Goal: Task Accomplishment & Management: Complete application form

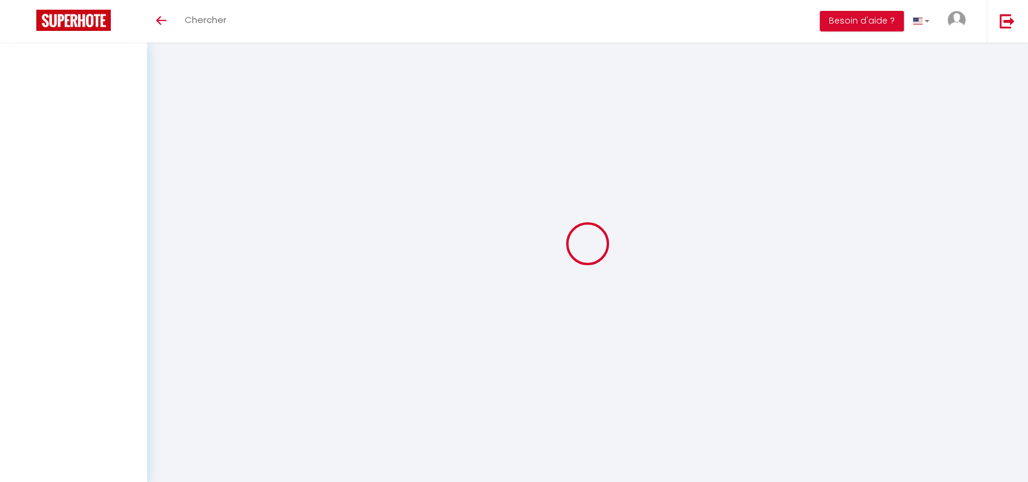
select select
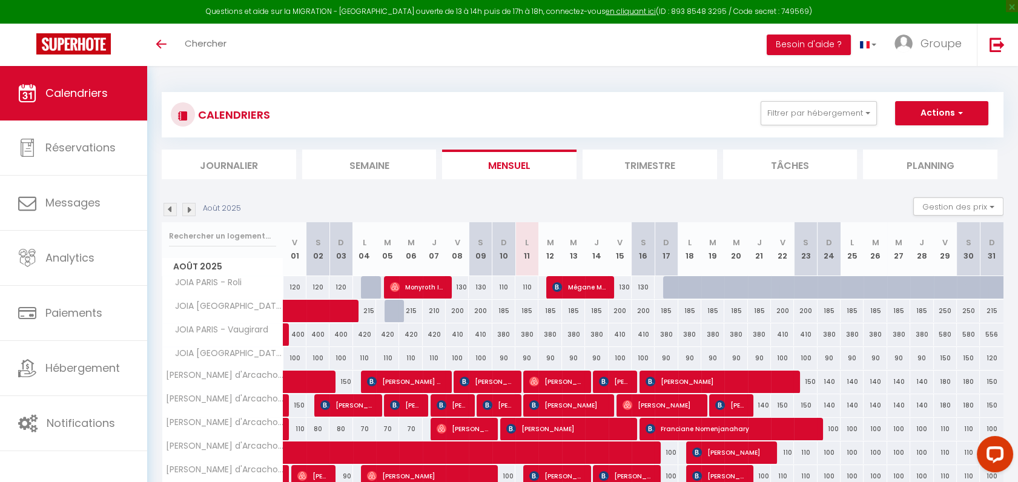
scroll to position [79, 0]
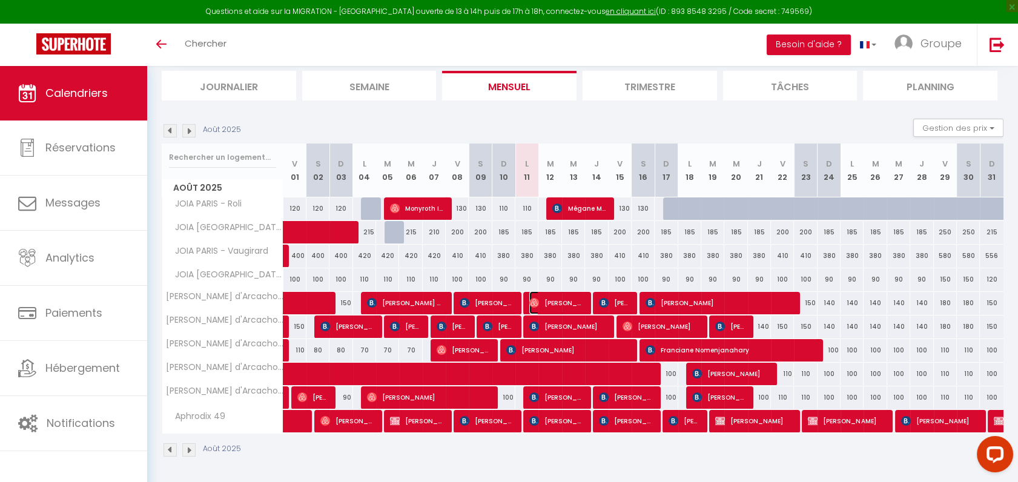
click at [535, 300] on img at bounding box center [534, 303] width 10 height 10
select select "OK"
select select "0"
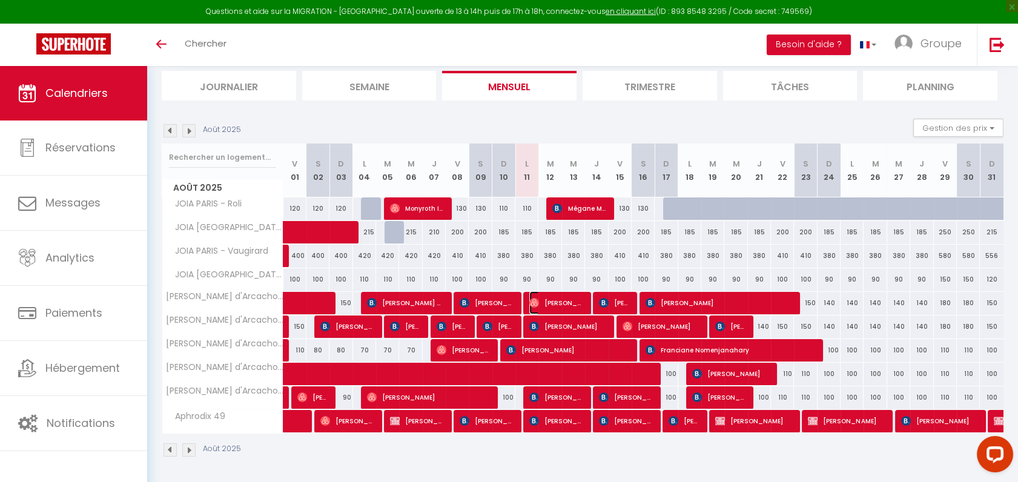
select select "1"
select select
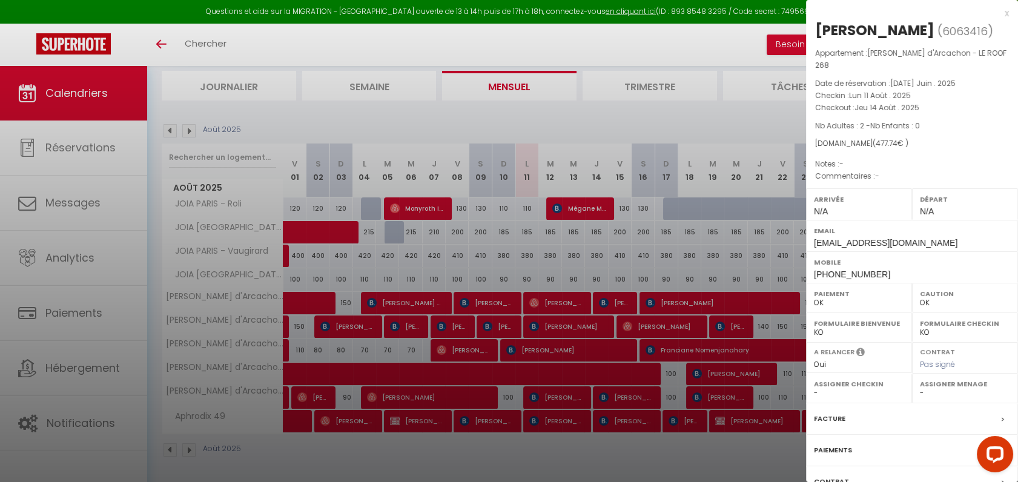
click at [535, 300] on div at bounding box center [509, 241] width 1018 height 482
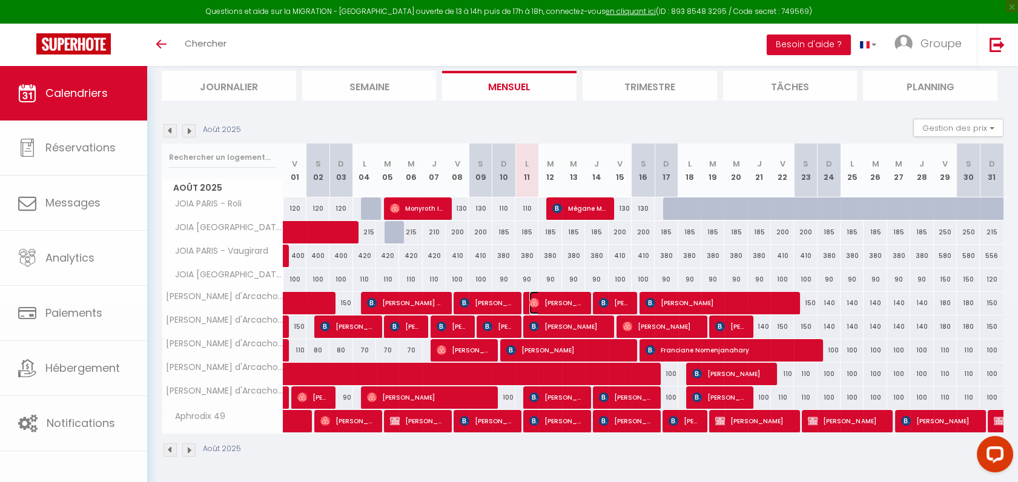
click at [535, 300] on img at bounding box center [534, 303] width 10 height 10
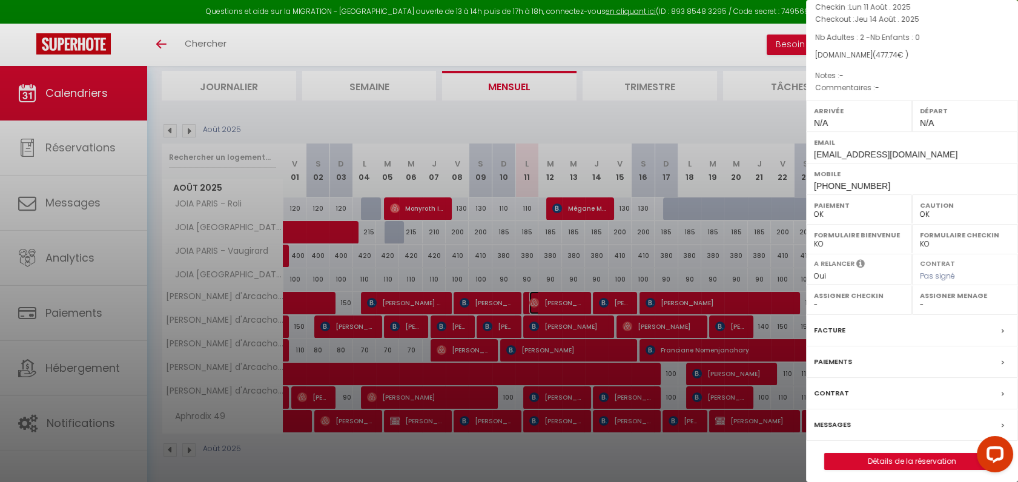
scroll to position [113, 0]
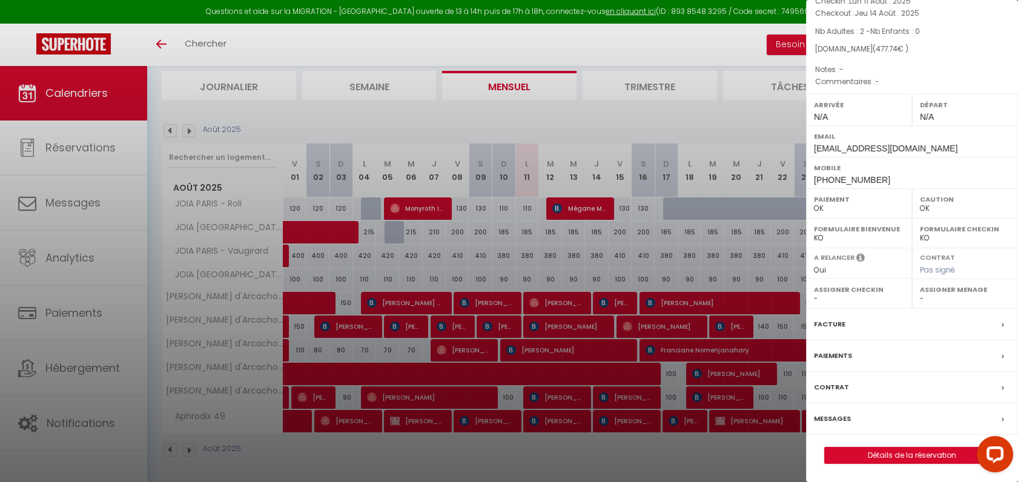
click at [838, 422] on label "Messages" at bounding box center [832, 418] width 37 height 13
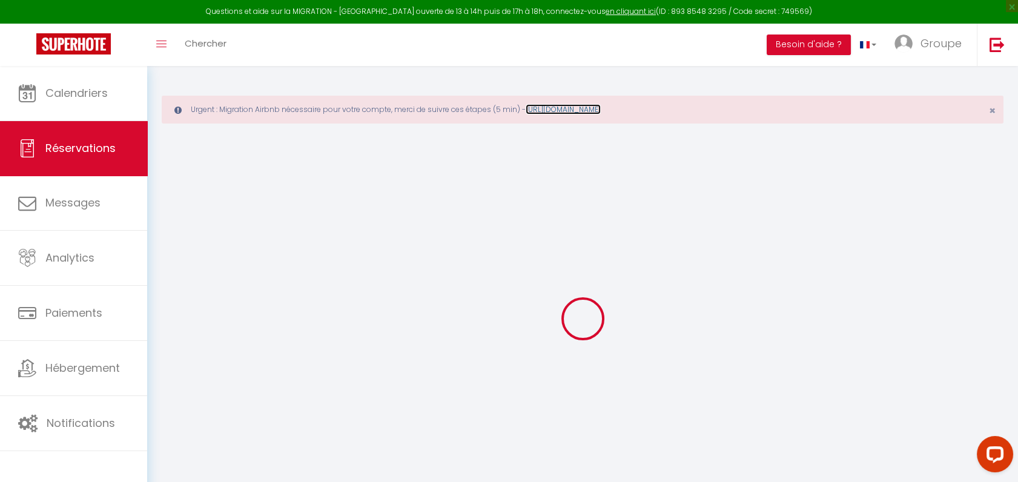
click at [599, 107] on link "https://superhote.com/migration-airbnb" at bounding box center [563, 109] width 75 height 10
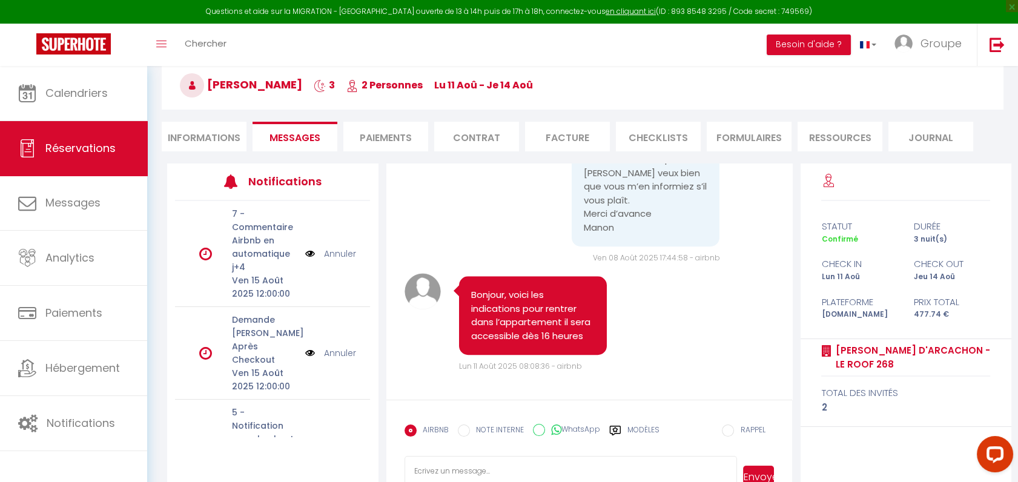
scroll to position [151, 0]
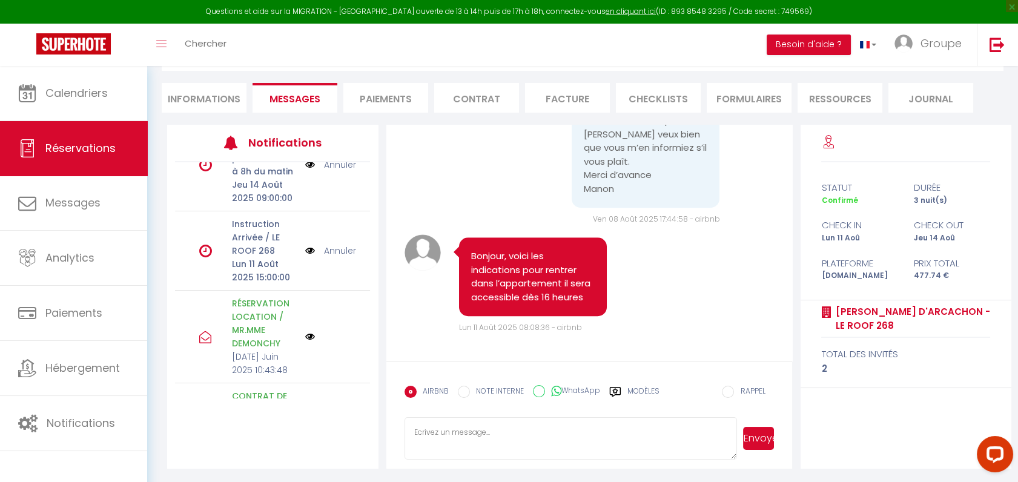
click at [330, 249] on link "Annuler" at bounding box center [340, 250] width 32 height 13
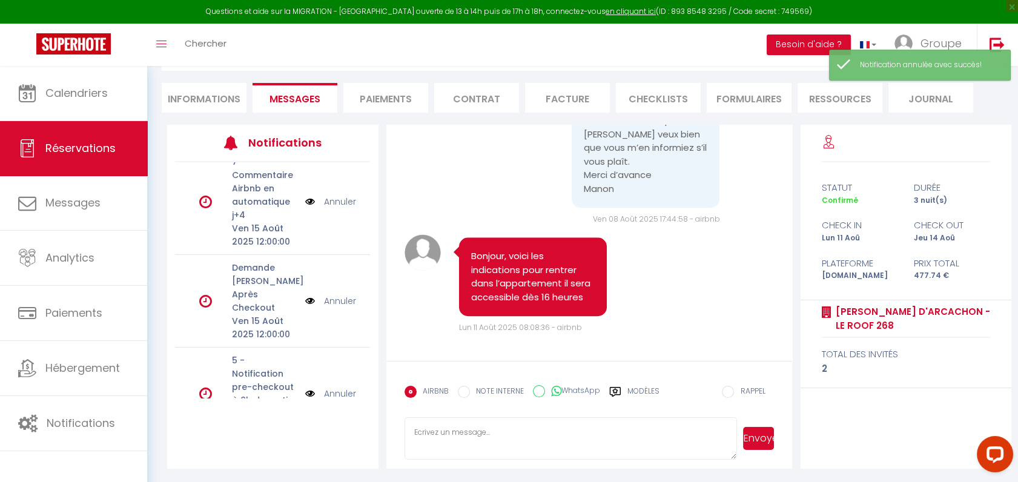
scroll to position [0, 0]
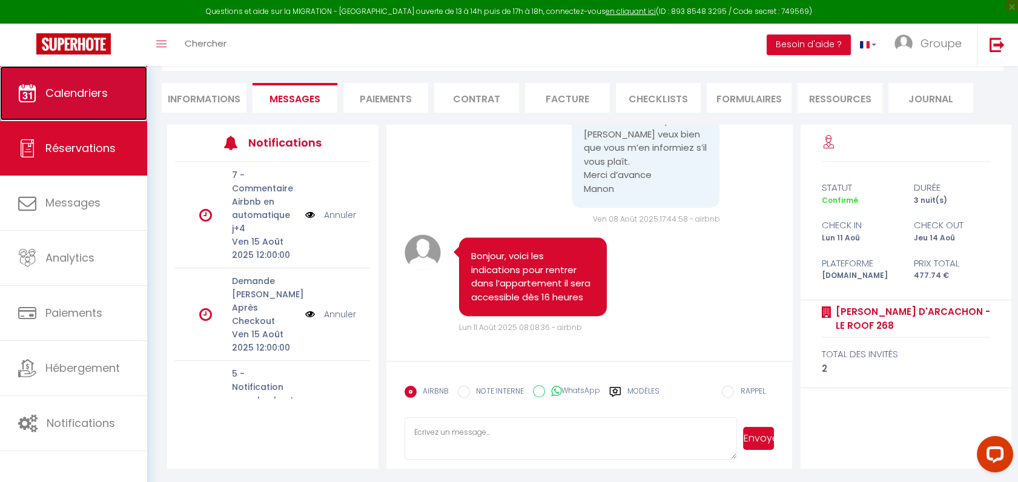
drag, startPoint x: 100, startPoint y: 87, endPoint x: 71, endPoint y: 85, distance: 28.5
click at [71, 85] on link "Calendriers" at bounding box center [73, 93] width 147 height 55
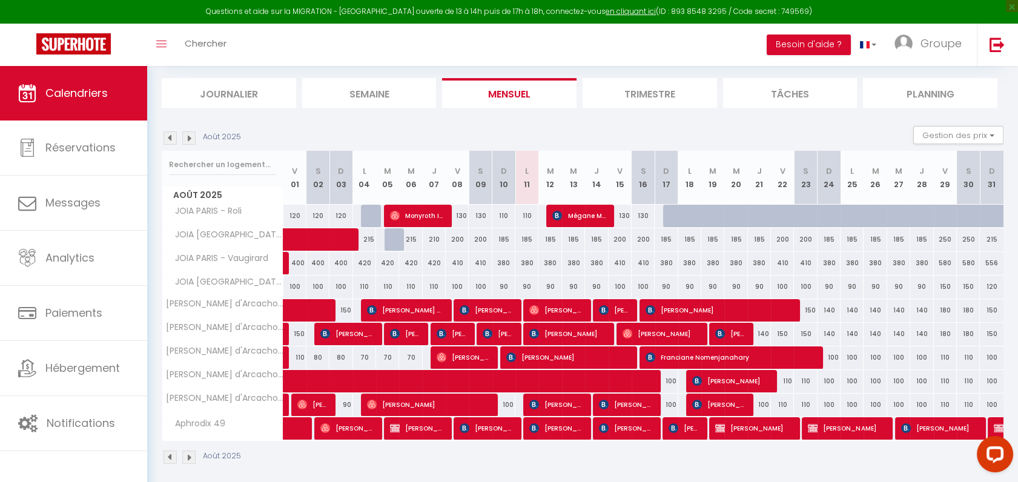
scroll to position [122, 0]
click at [550, 334] on span "[PERSON_NAME]" at bounding box center [567, 334] width 77 height 23
select select "OK"
select select "KO"
select select "0"
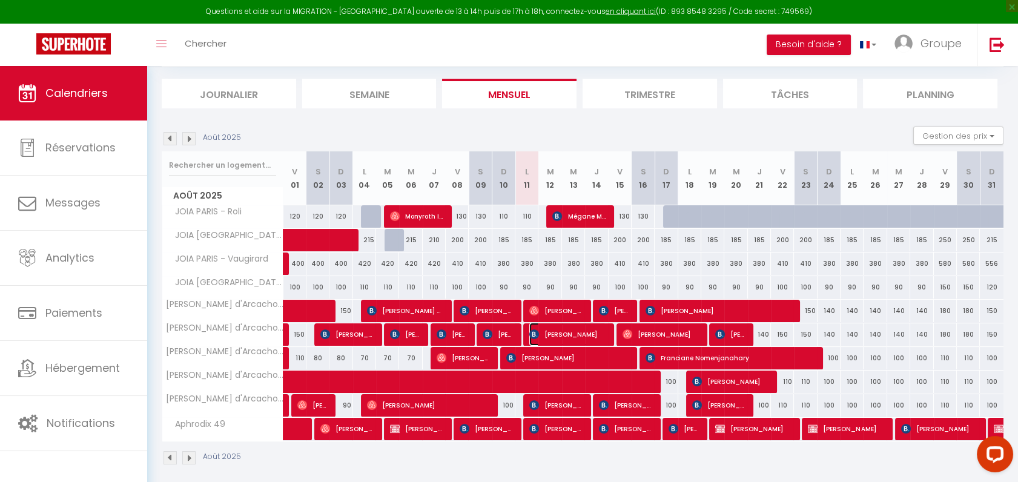
select select "0"
select select "1"
select select
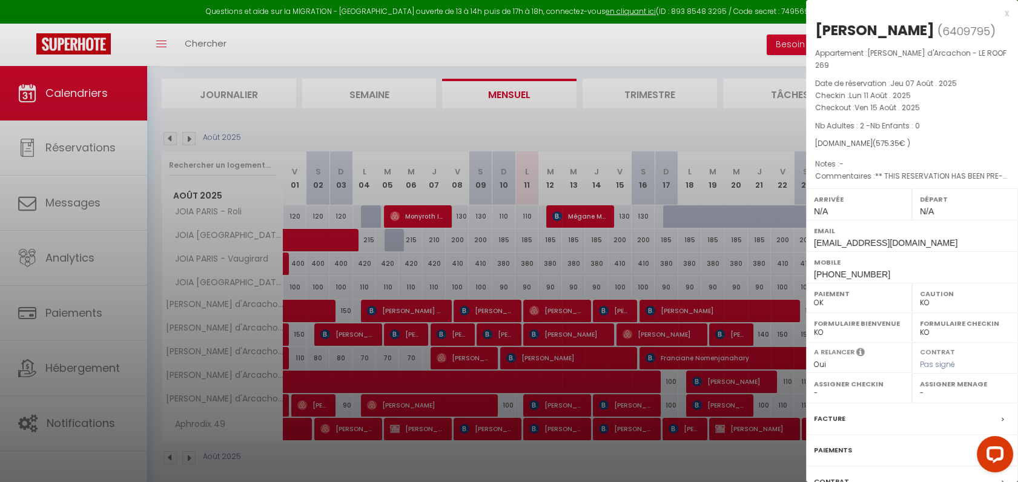
click at [596, 460] on div at bounding box center [509, 241] width 1018 height 482
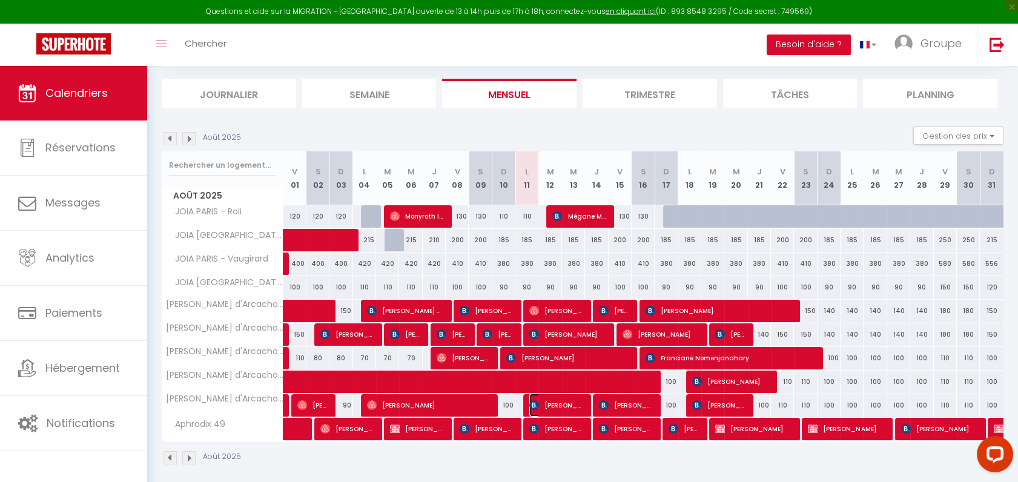
click at [534, 407] on img at bounding box center [534, 405] width 10 height 10
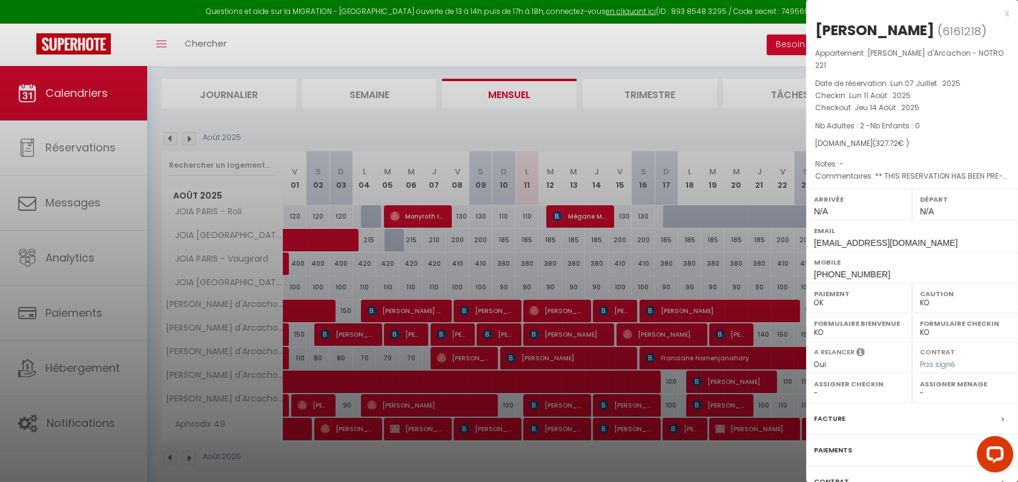
click at [568, 454] on div at bounding box center [509, 241] width 1018 height 482
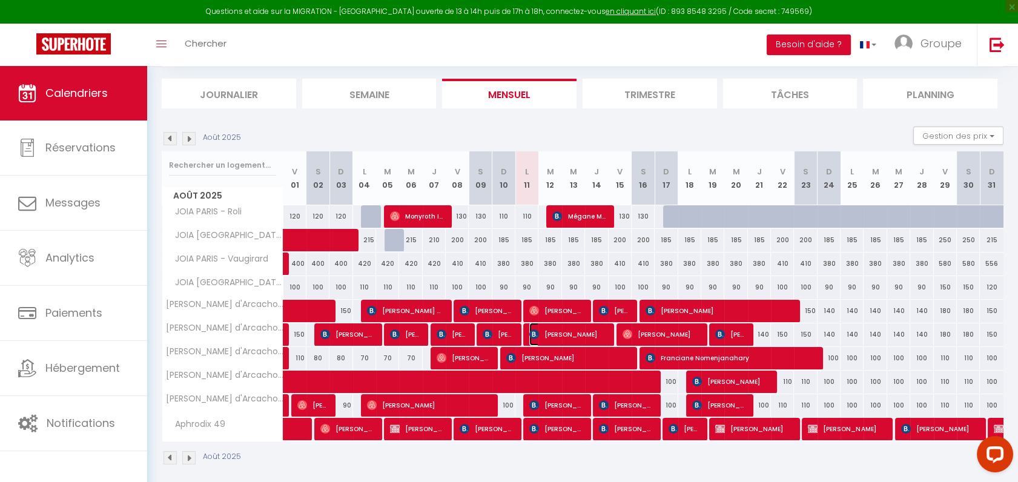
click at [543, 331] on span "[PERSON_NAME]" at bounding box center [567, 334] width 77 height 23
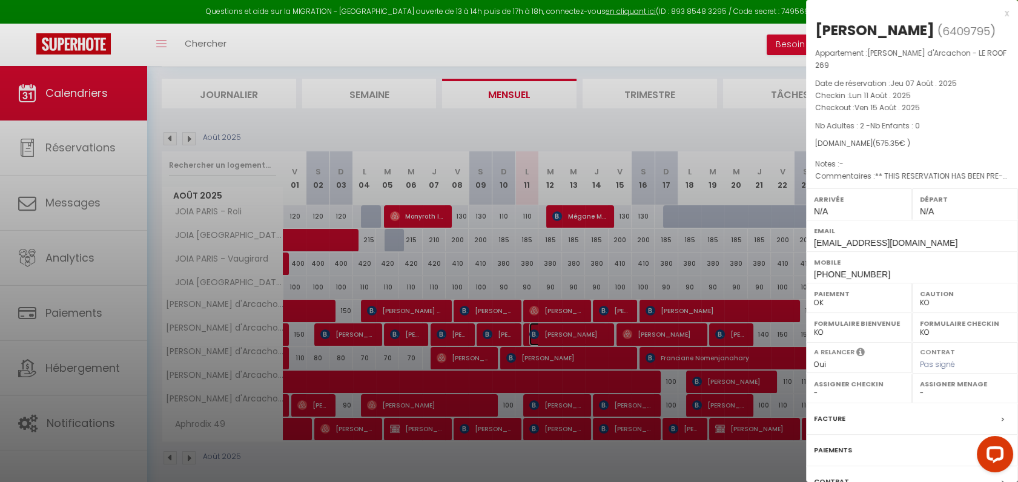
scroll to position [113, 0]
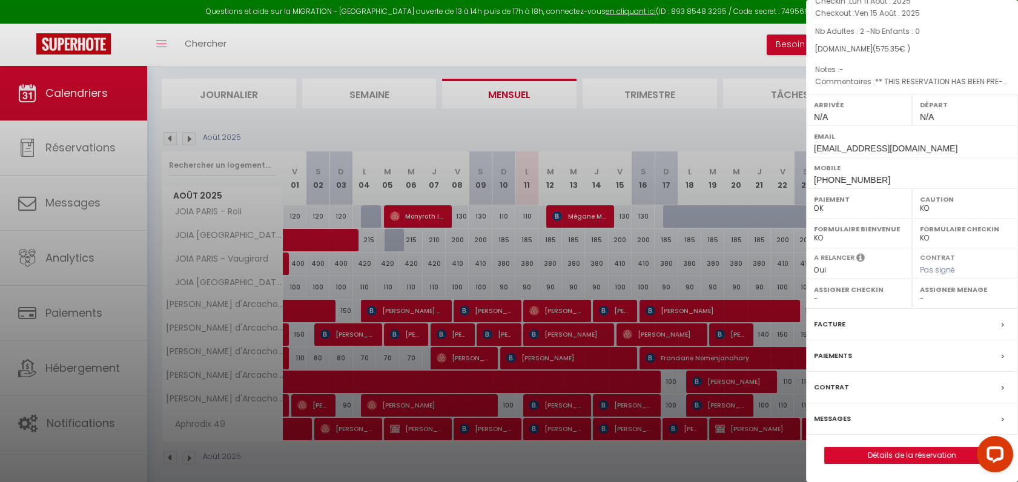
click at [845, 420] on label "Messages" at bounding box center [832, 418] width 37 height 13
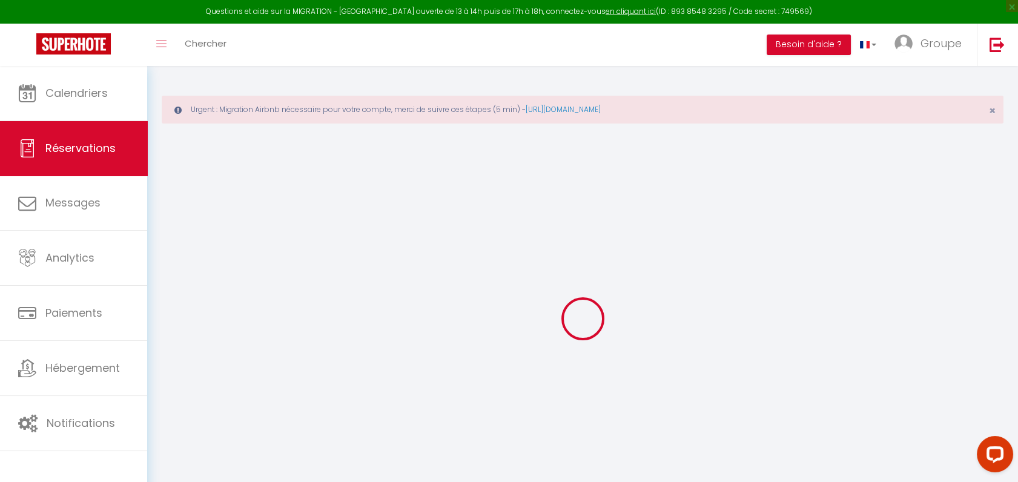
select select
checkbox input "false"
type textarea "** THIS RESERVATION HAS BEEN PRE-PAID ** BOOKING NOTE : Payment charge is EUR 8…"
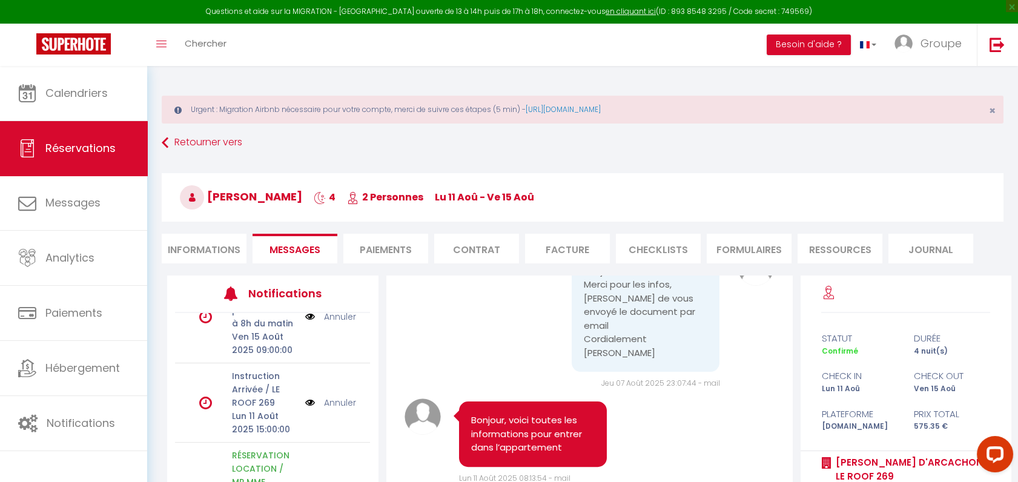
scroll to position [160, 0]
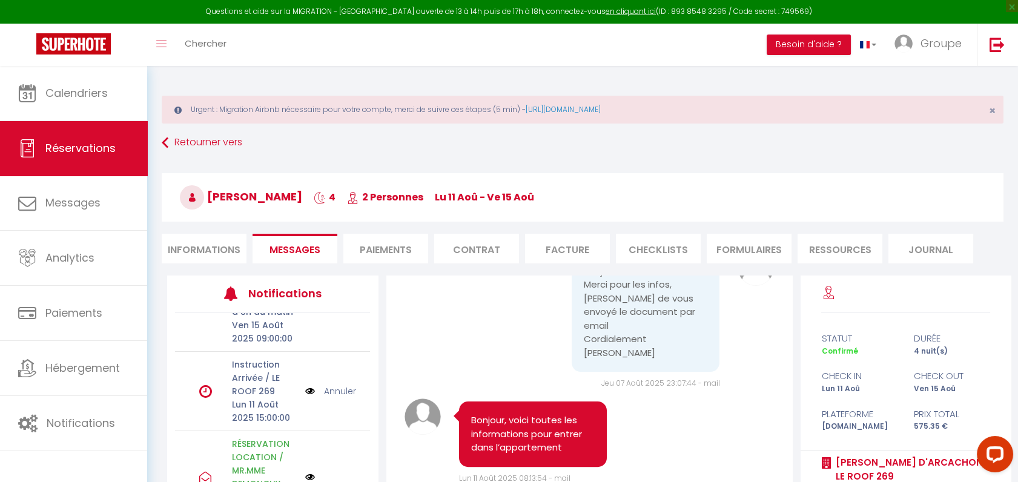
click at [329, 385] on link "Annuler" at bounding box center [340, 391] width 32 height 13
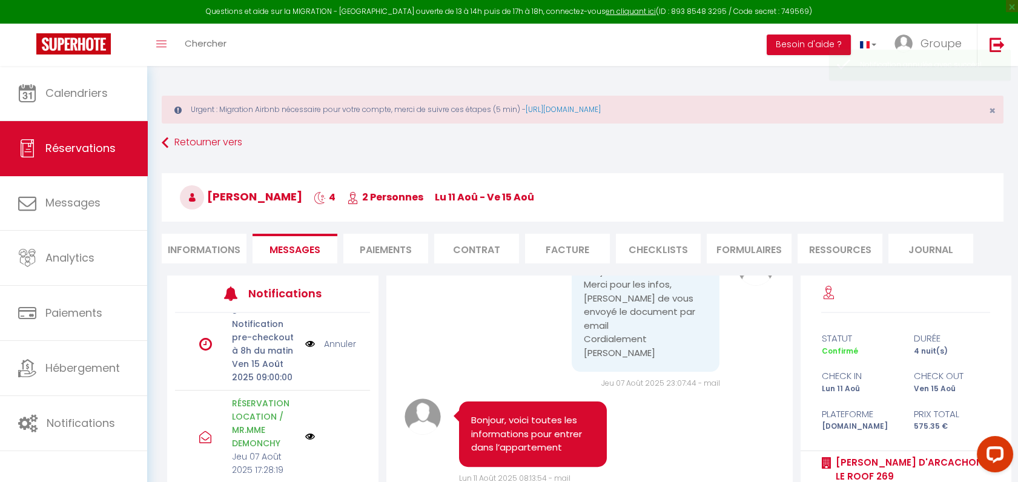
scroll to position [107, 0]
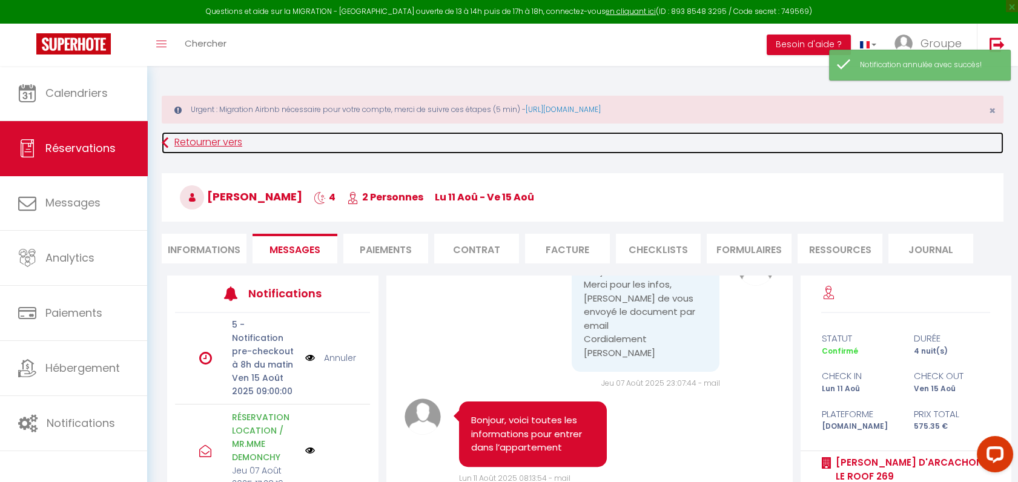
click at [171, 145] on link "Retourner vers" at bounding box center [583, 143] width 842 height 22
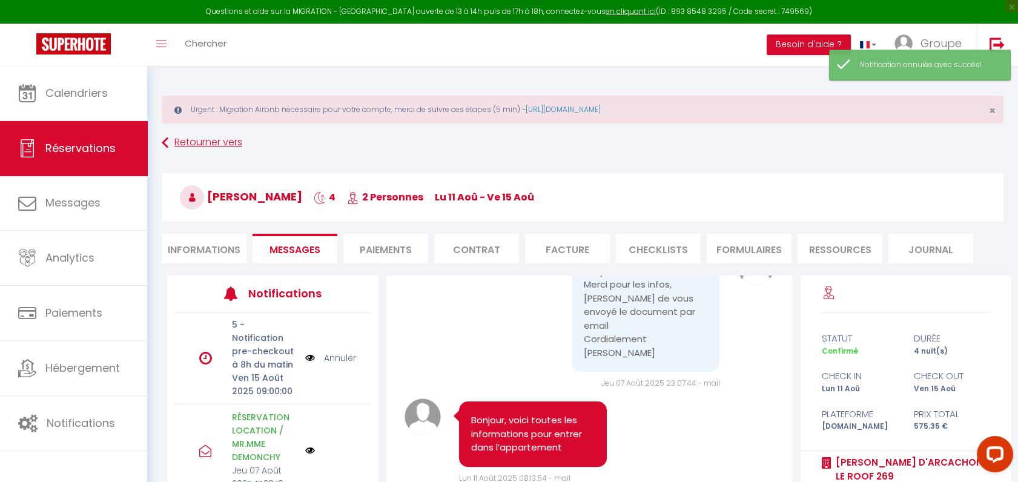
scroll to position [42, 0]
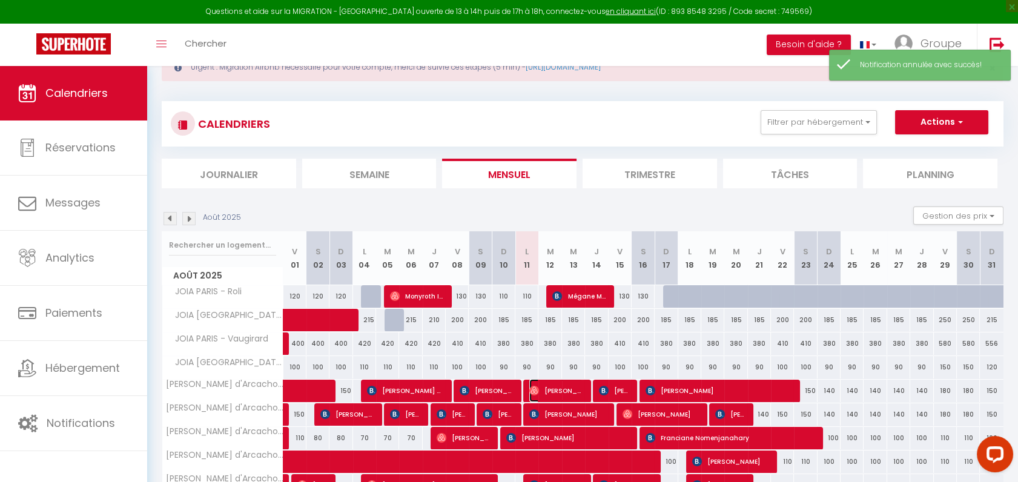
click at [562, 383] on span "[PERSON_NAME]" at bounding box center [556, 390] width 54 height 23
select select "OK"
select select "0"
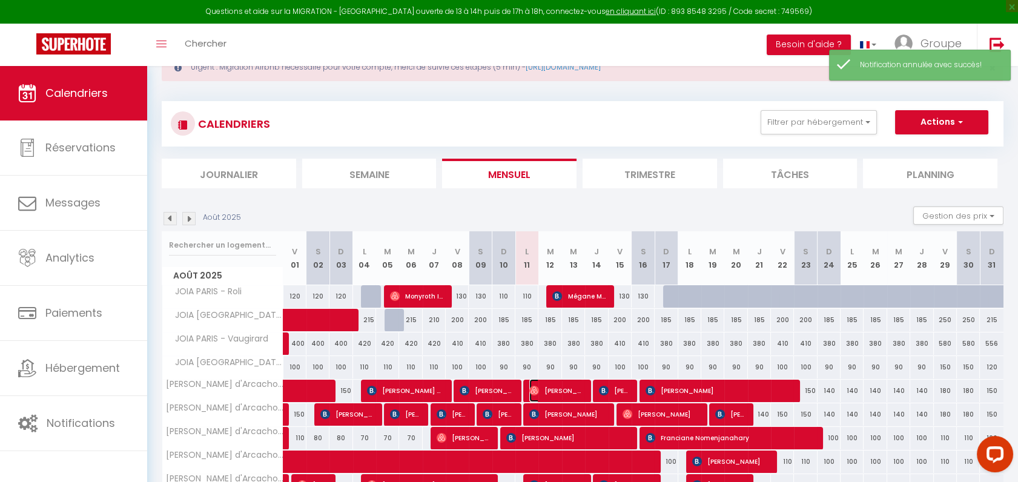
select select "1"
select select
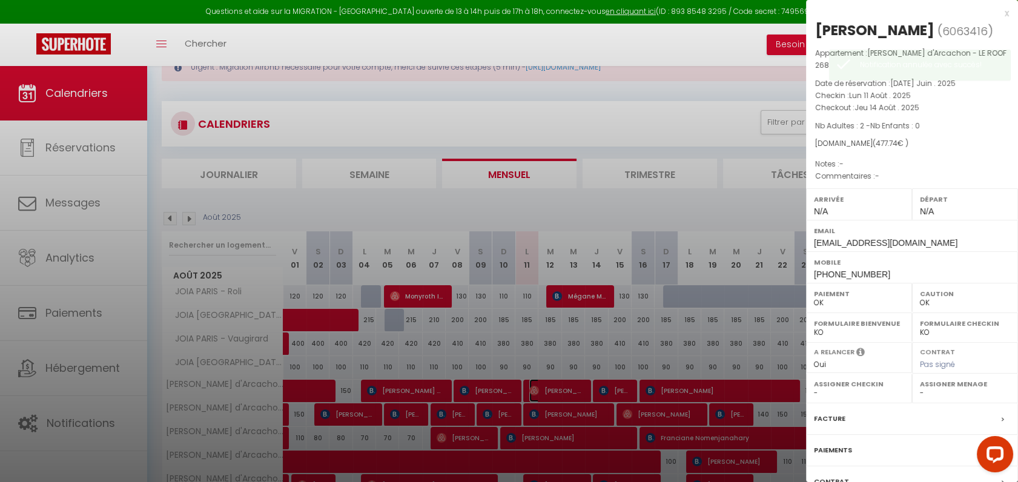
scroll to position [113, 0]
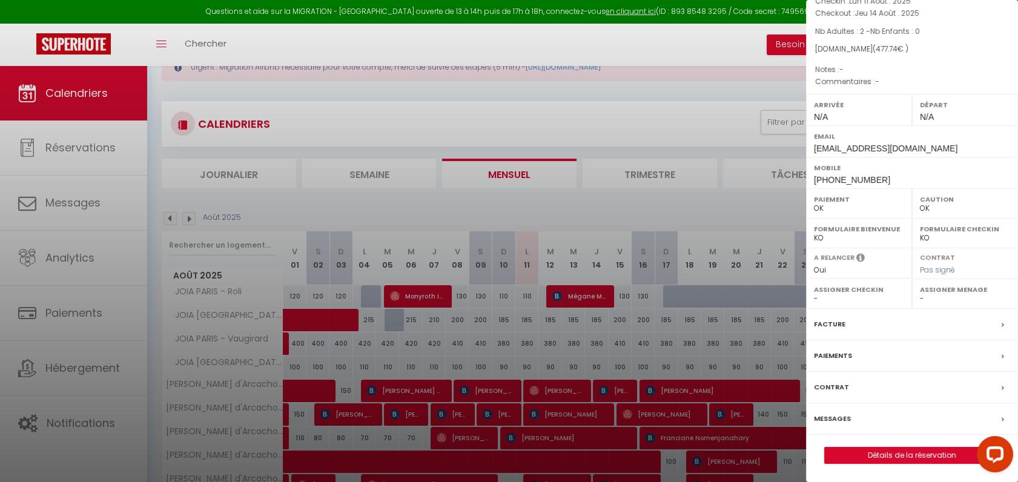
click at [891, 411] on div "Messages" at bounding box center [912, 418] width 212 height 31
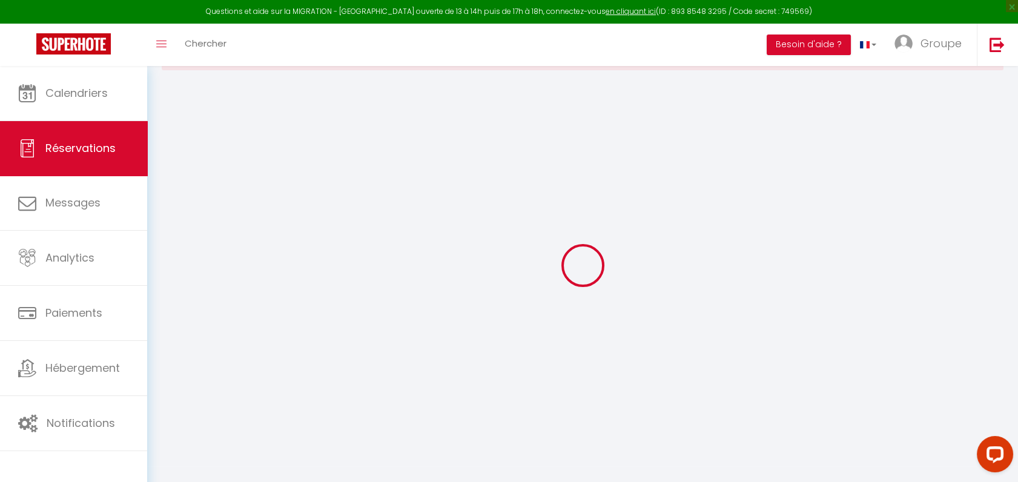
scroll to position [66, 0]
type input "Manon"
type input "Carbonnel"
type input "4ebyp7brw8xrirxsvrcnqhd6enft@reply.superhote.com"
type input "+33781178588"
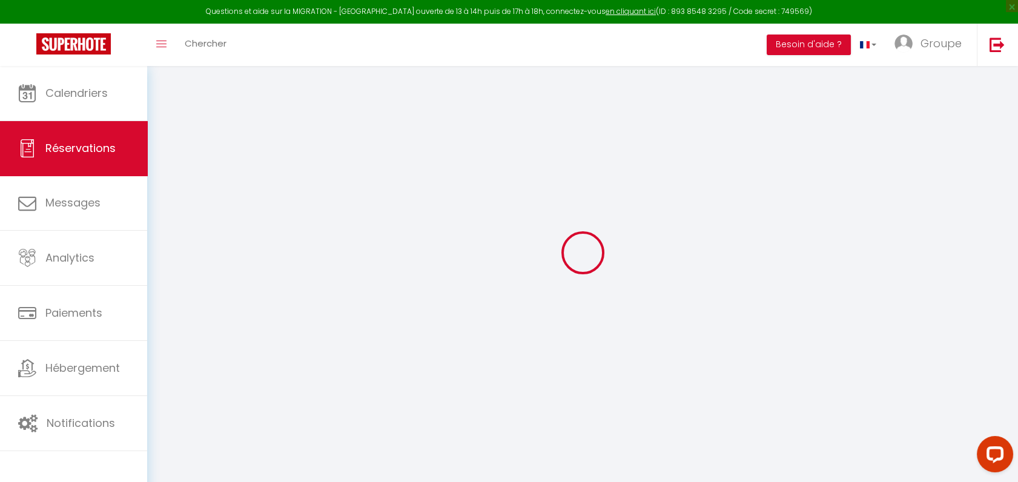
select select
type input "16.2"
select select "40410"
select select "1"
select select
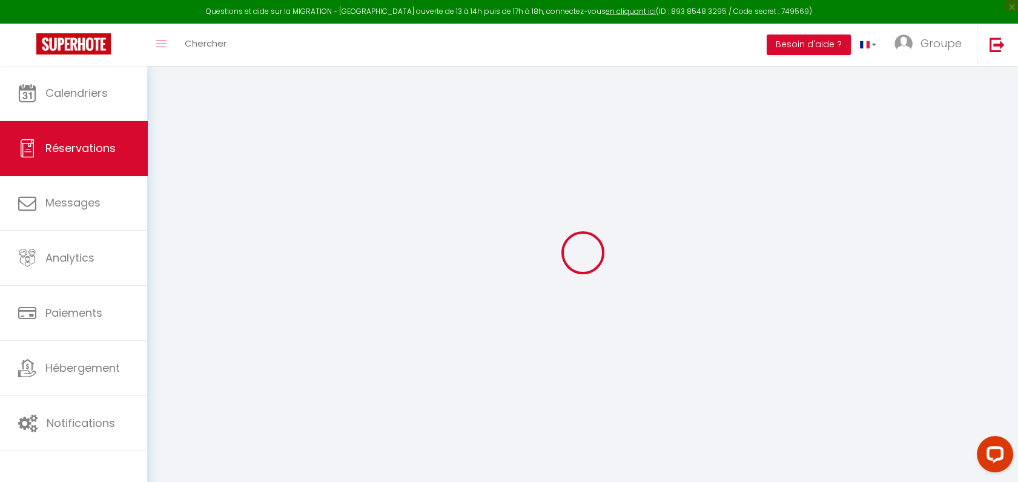
select select
type input "2"
select select "12"
select select
type input "450"
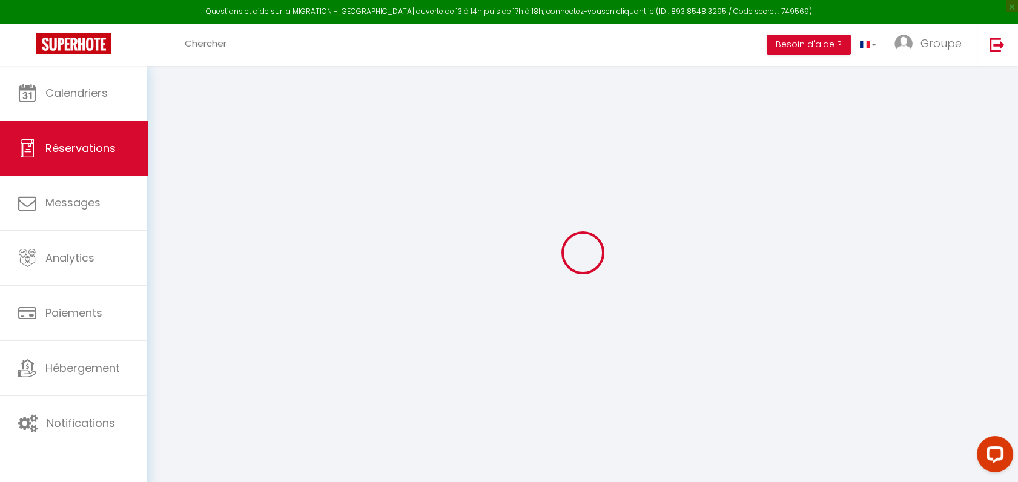
checkbox input "false"
type input "0"
select select "1"
type input "0"
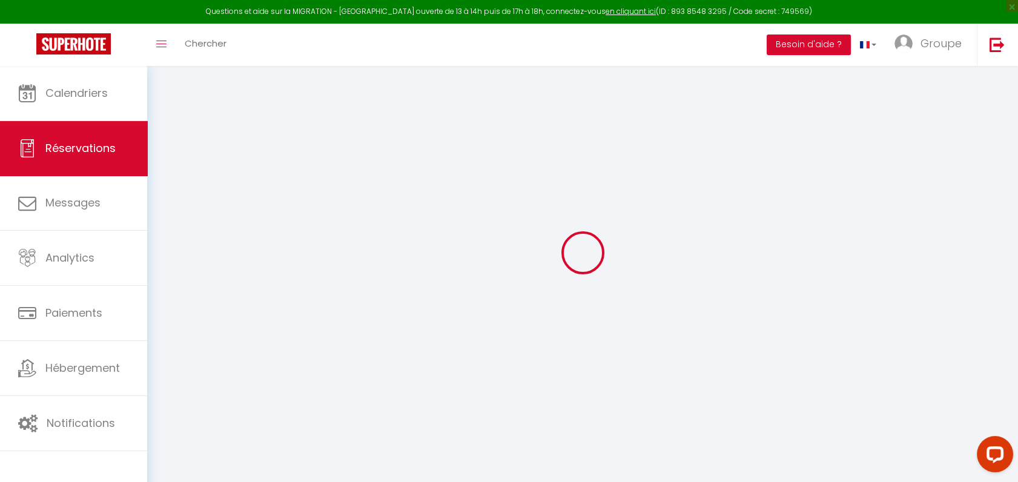
type input "0"
select select
select select "15"
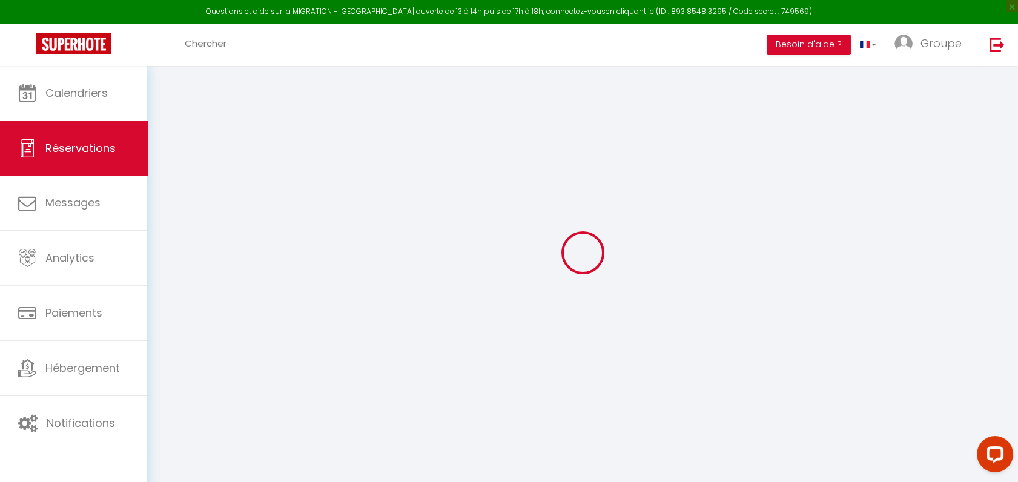
checkbox input "false"
select select
checkbox input "false"
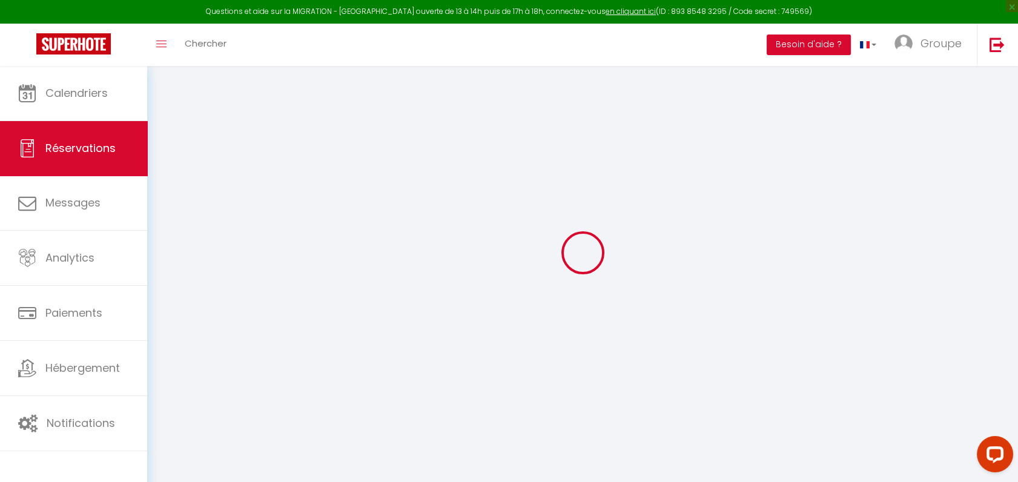
select select
checkbox input "false"
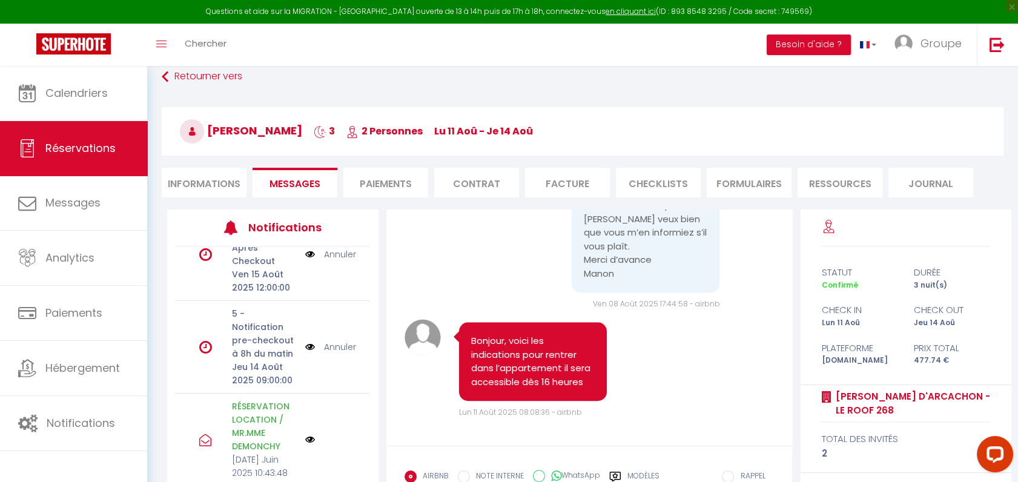
scroll to position [161, 0]
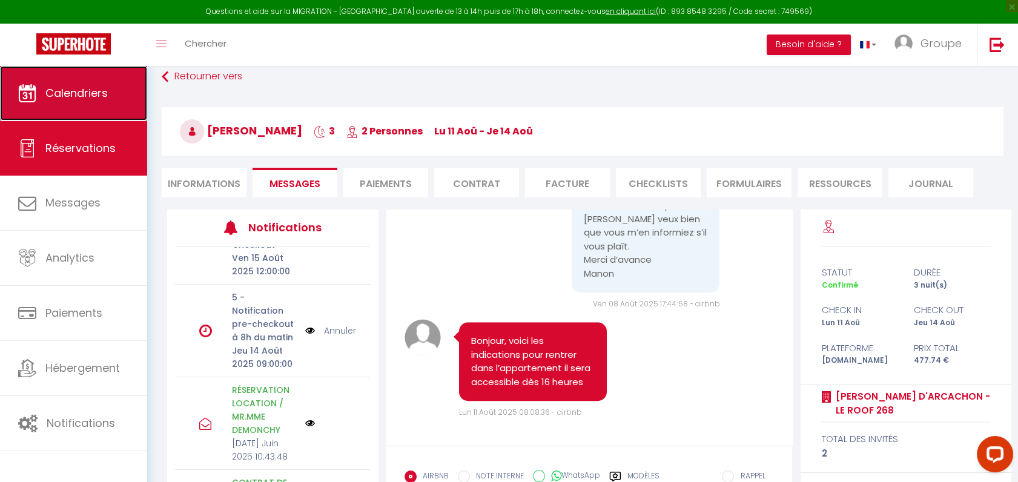
click at [74, 88] on span "Calendriers" at bounding box center [76, 92] width 62 height 15
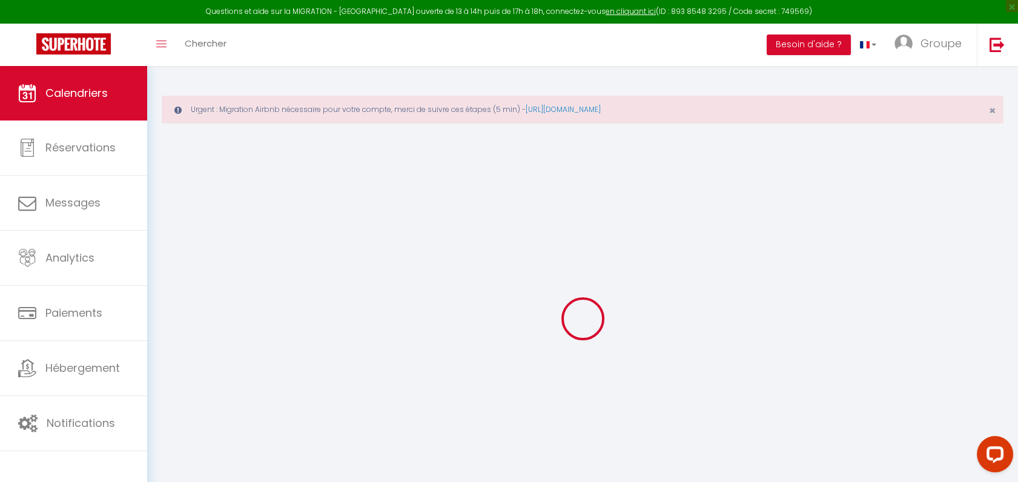
select select
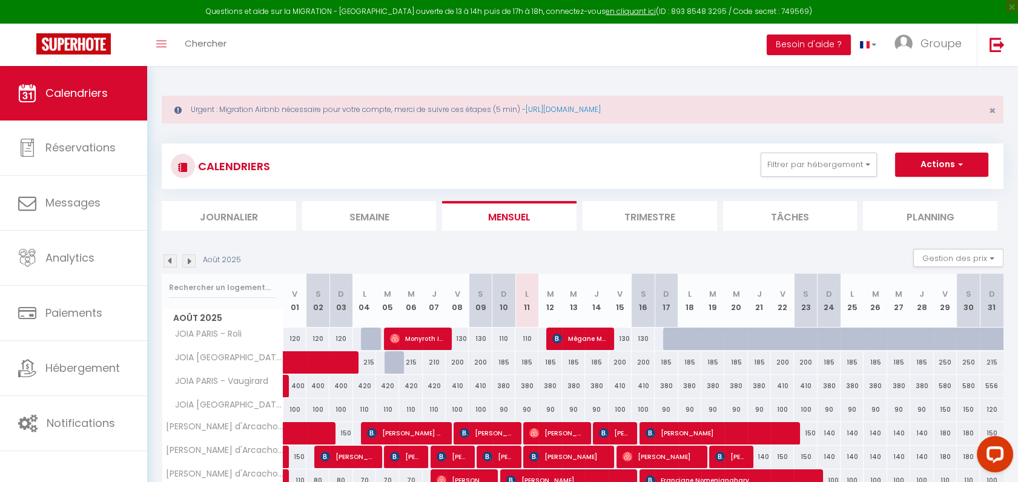
scroll to position [131, 0]
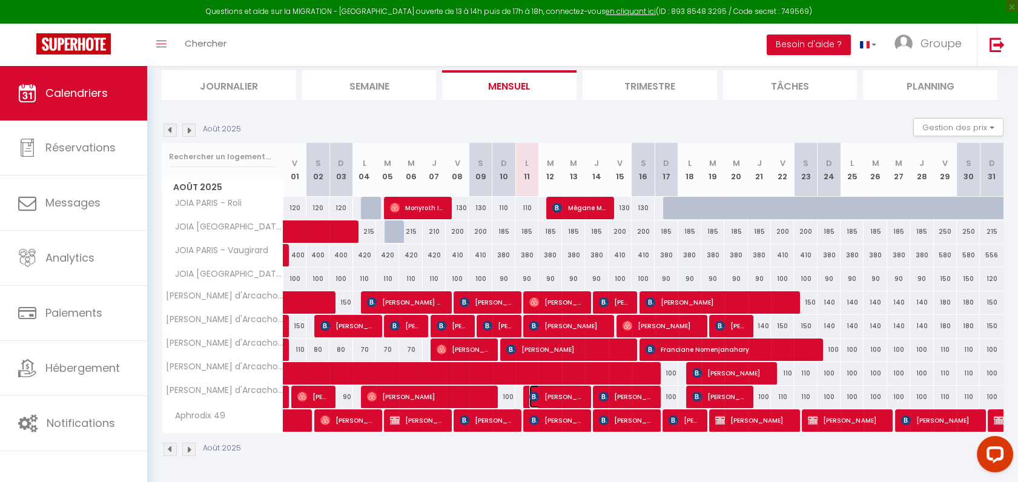
click at [543, 397] on span "[PERSON_NAME]" at bounding box center [556, 396] width 54 height 23
select select "OK"
select select "KO"
select select "0"
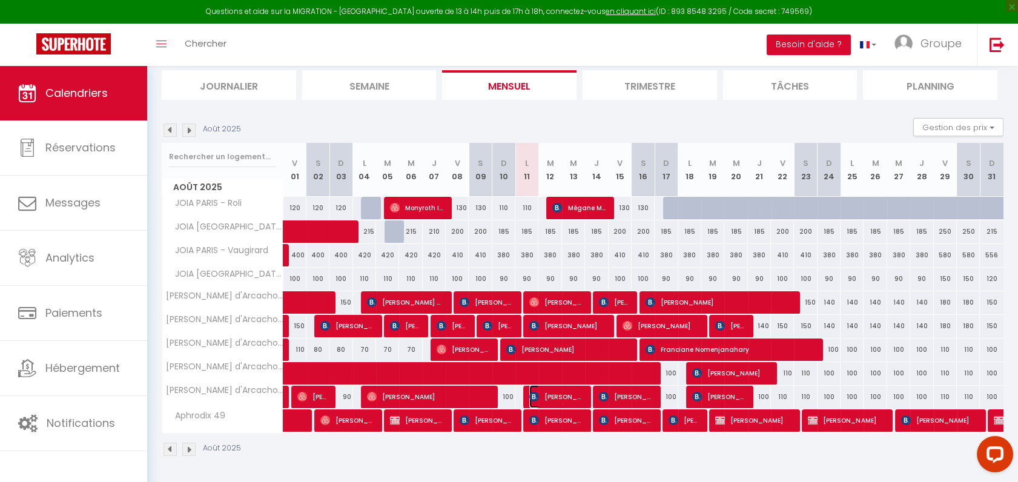
select select "1"
select select
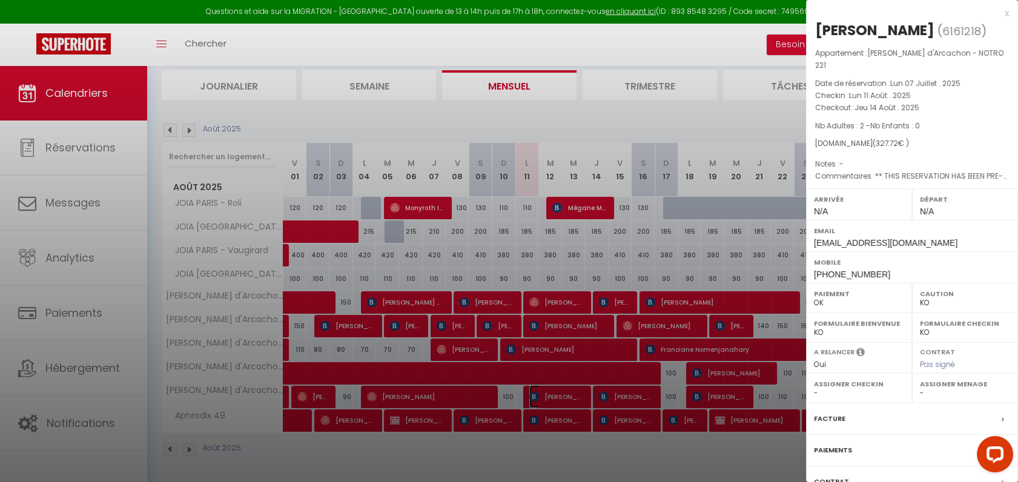
scroll to position [93, 0]
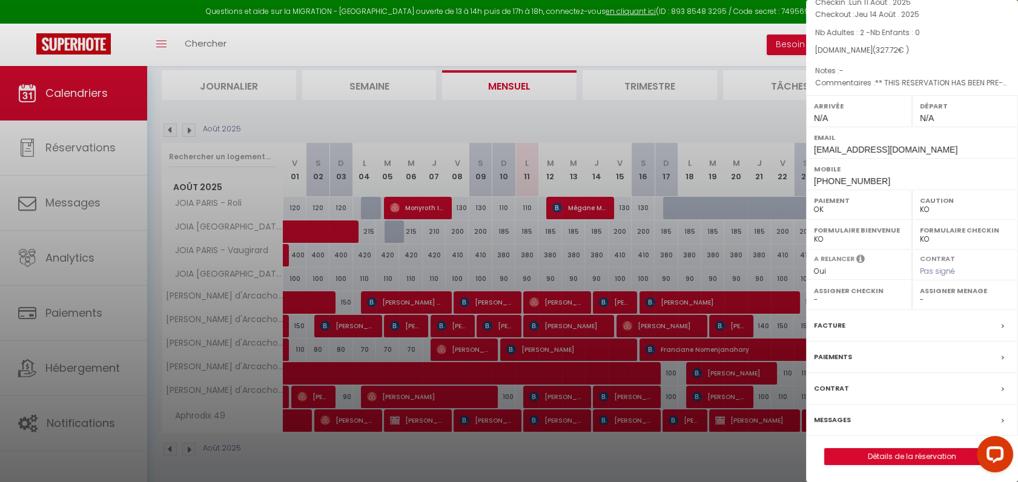
click at [848, 414] on label "Messages" at bounding box center [832, 420] width 37 height 13
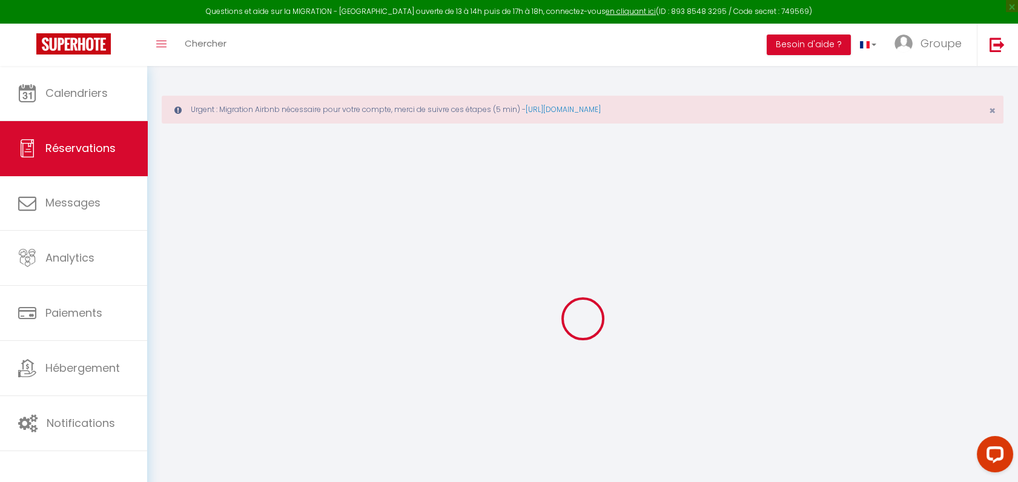
select select
checkbox input "false"
type textarea "** THIS RESERVATION HAS BEEN PRE-PAID ** BOOKING NOTE : Payment charge is EUR 4…"
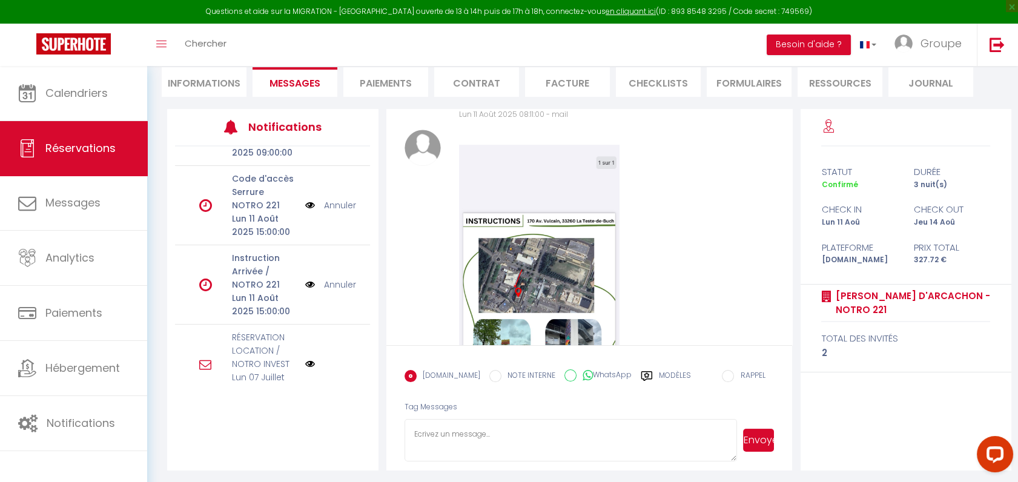
scroll to position [161, 0]
click at [324, 209] on link "Annuler" at bounding box center [340, 209] width 32 height 13
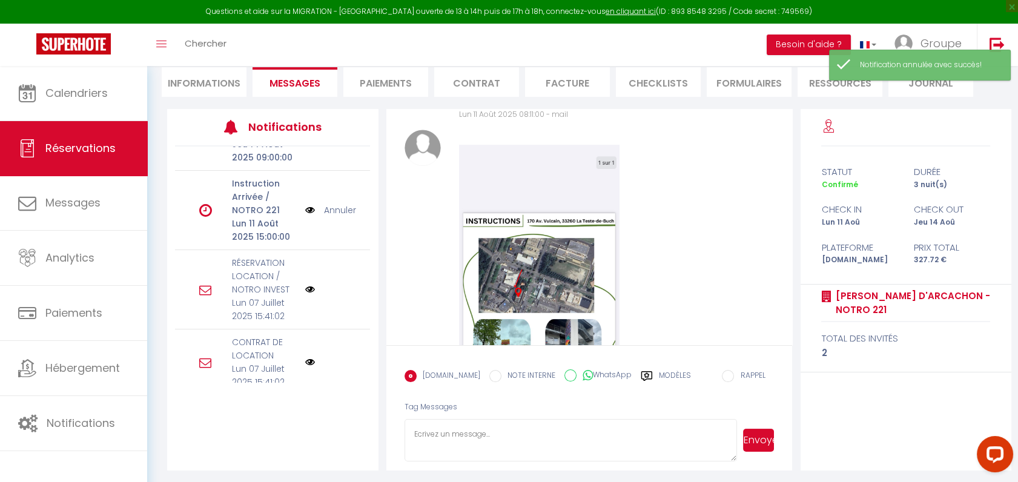
click at [325, 208] on link "Annuler" at bounding box center [340, 209] width 32 height 13
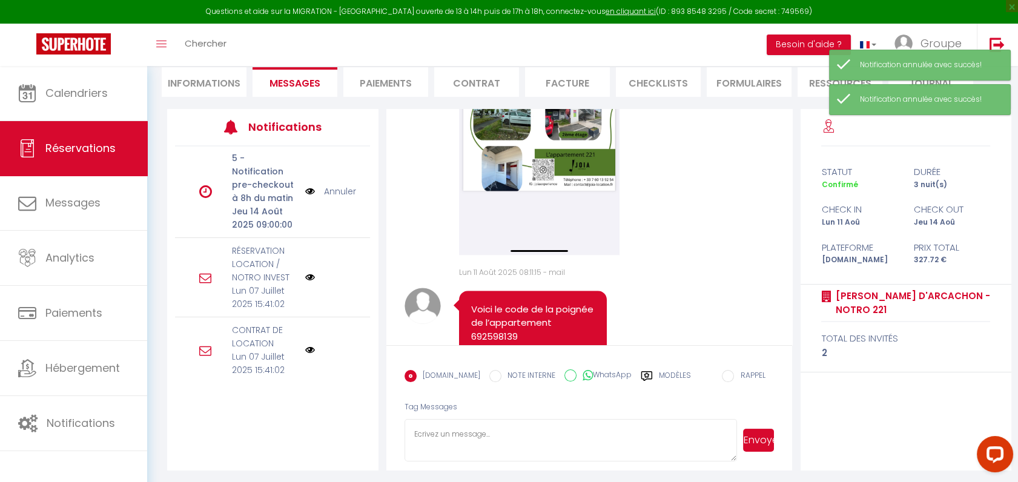
scroll to position [1727, 0]
